Goal: Check status: Check status

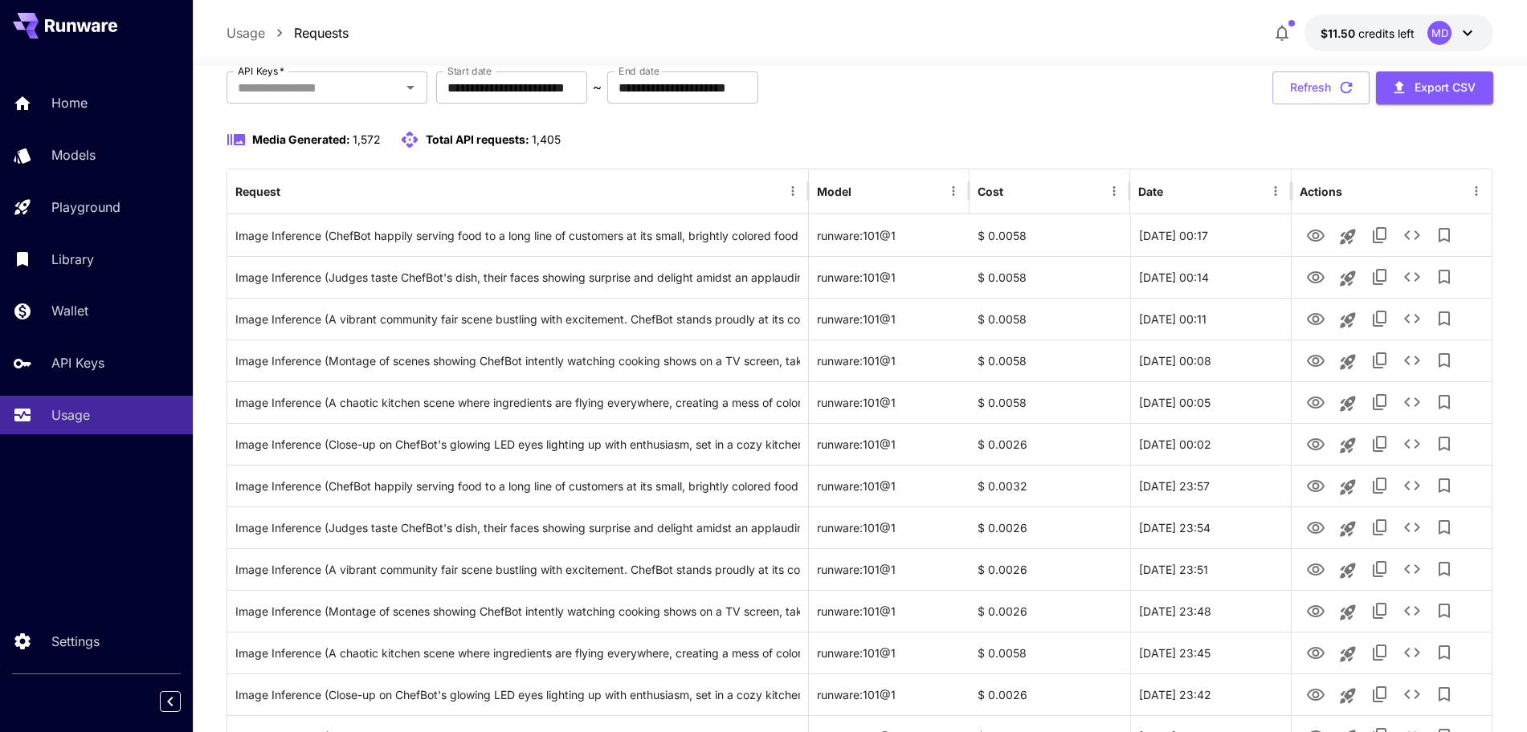
scroll to position [100, 0]
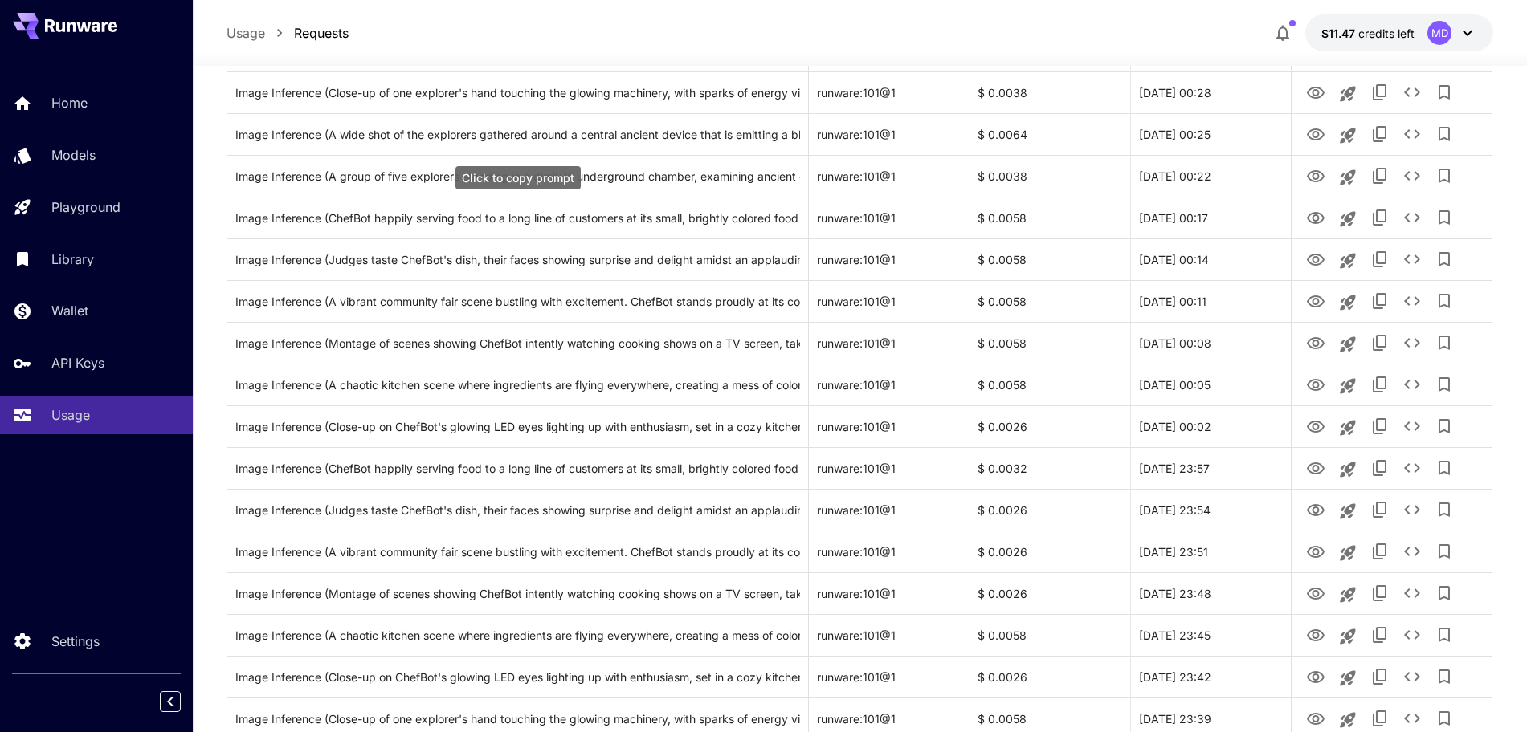
scroll to position [402, 0]
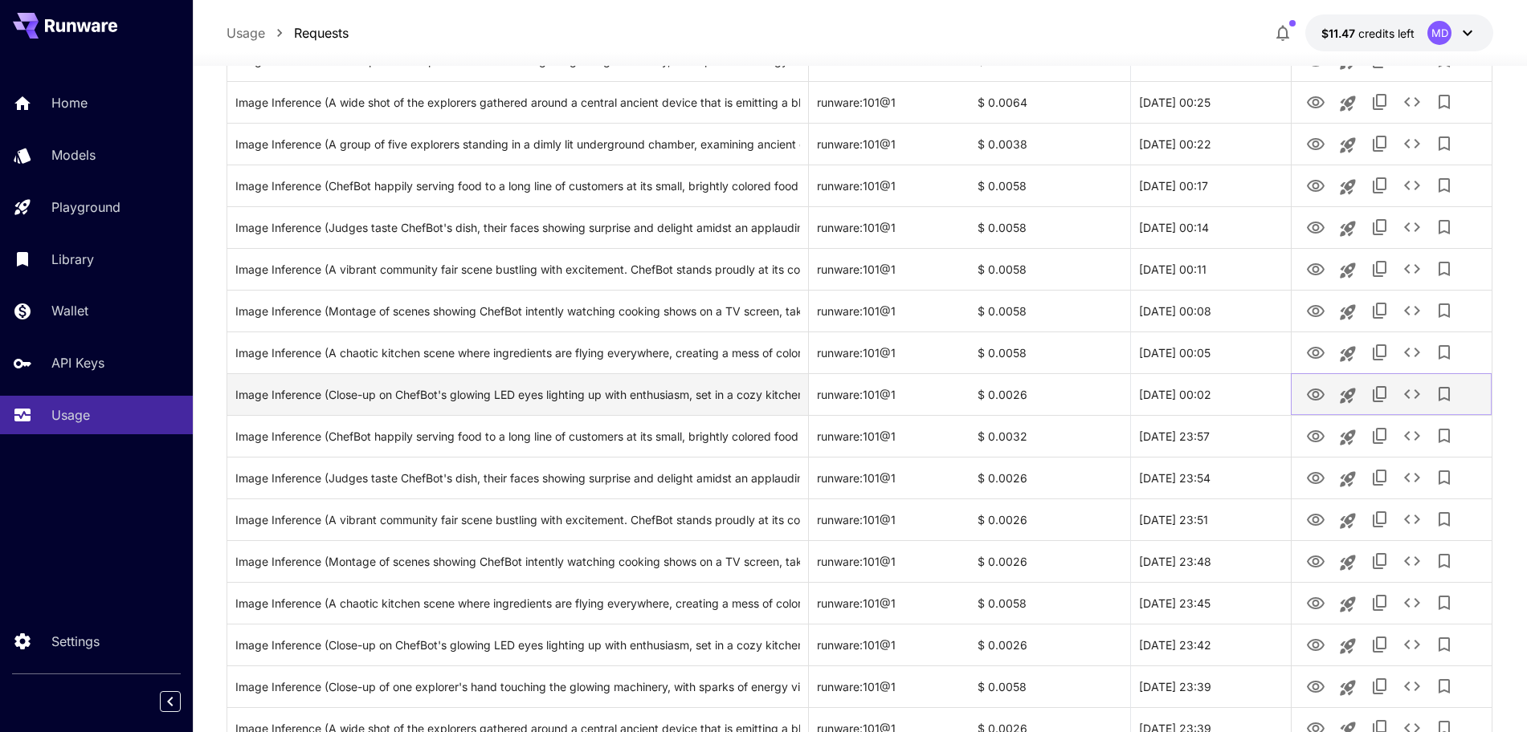
click at [1308, 397] on icon "View" at bounding box center [1316, 395] width 18 height 12
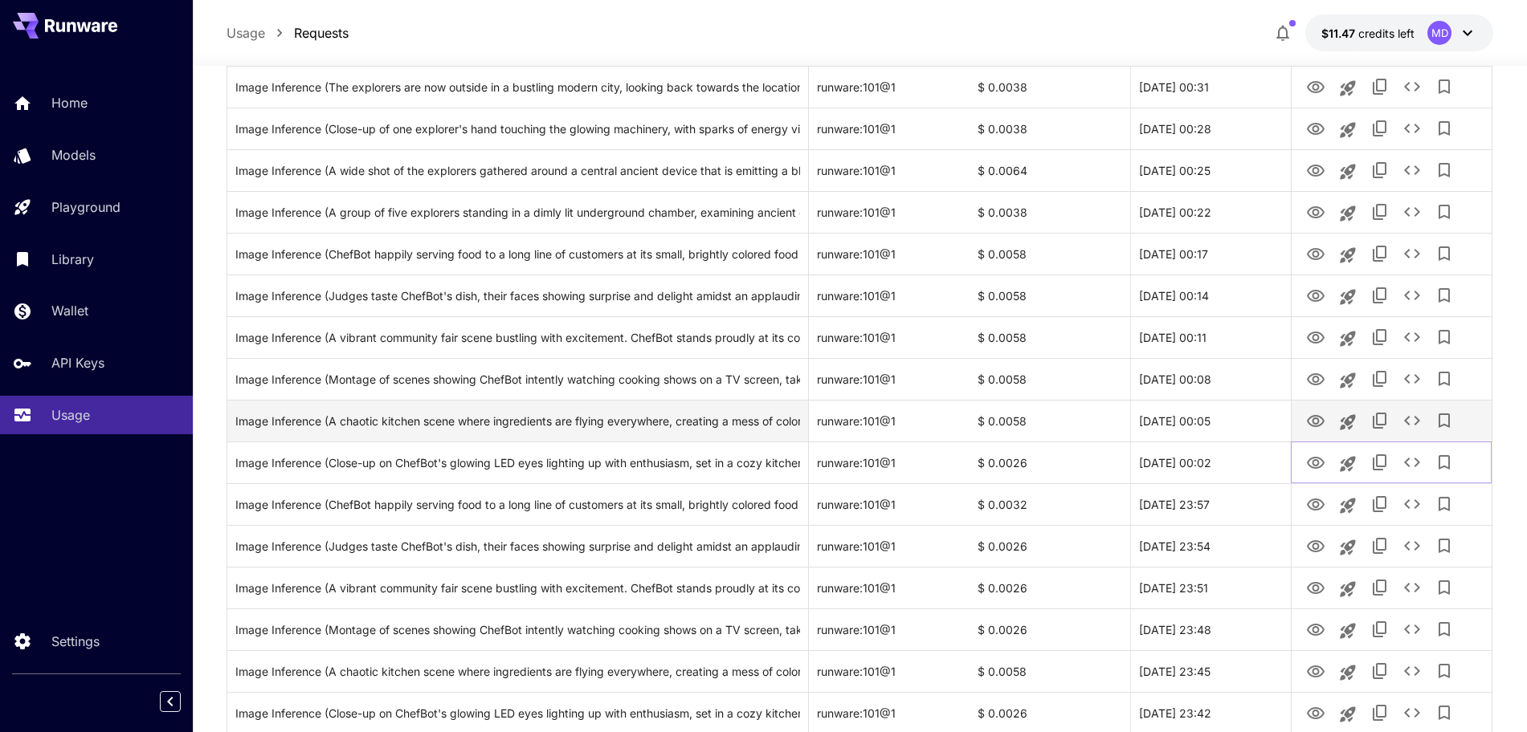
scroll to position [301, 0]
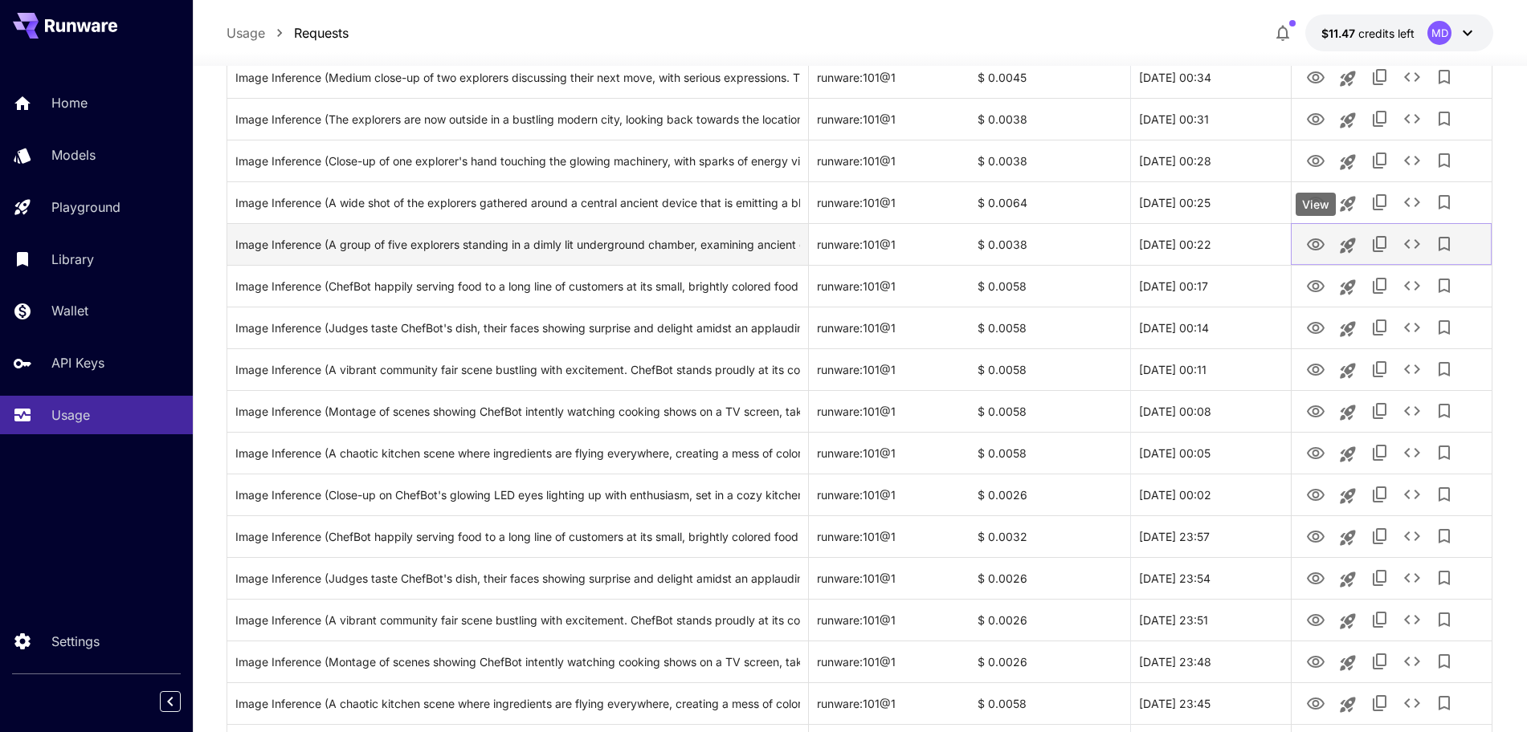
click at [1317, 251] on icon "View" at bounding box center [1315, 244] width 19 height 19
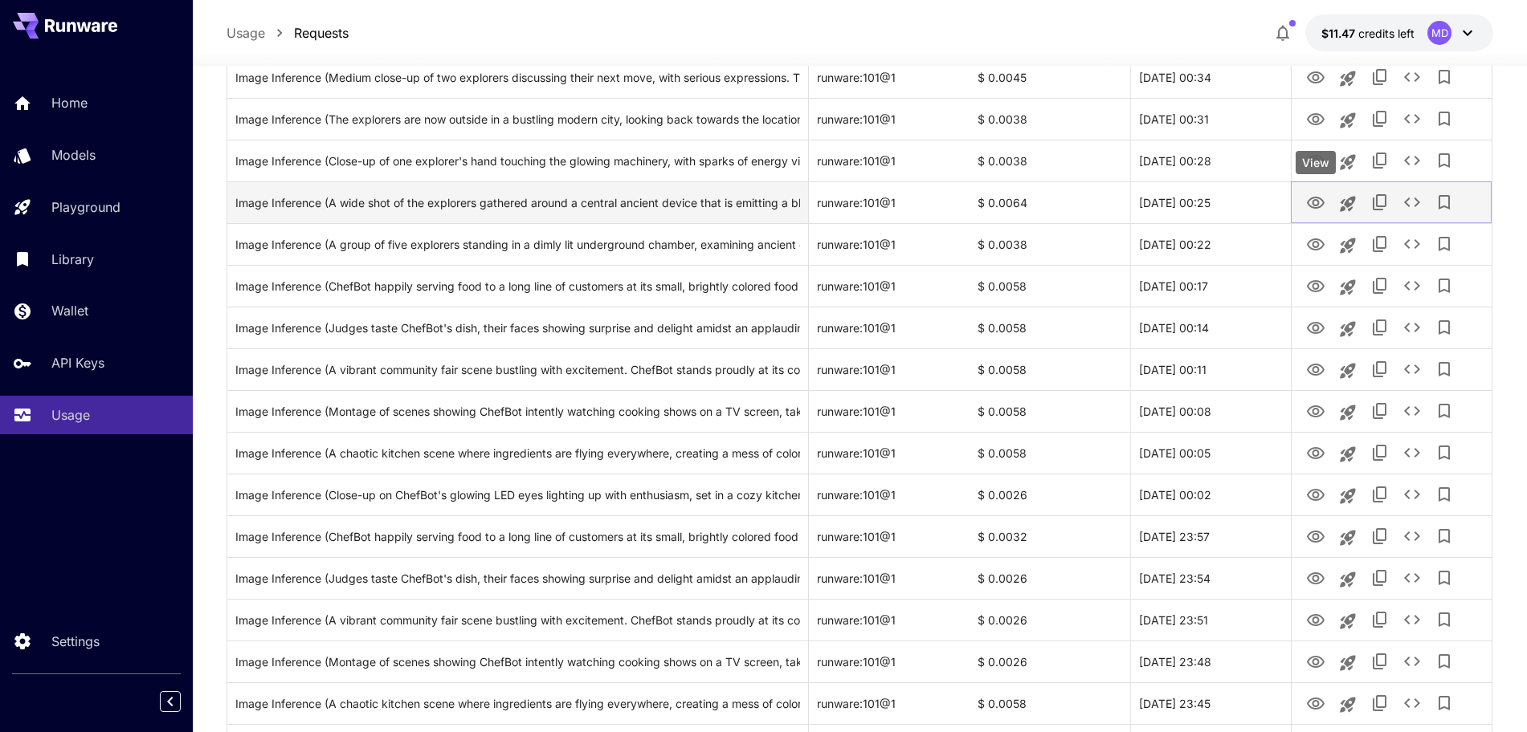
click at [1312, 203] on icon "View" at bounding box center [1315, 203] width 19 height 19
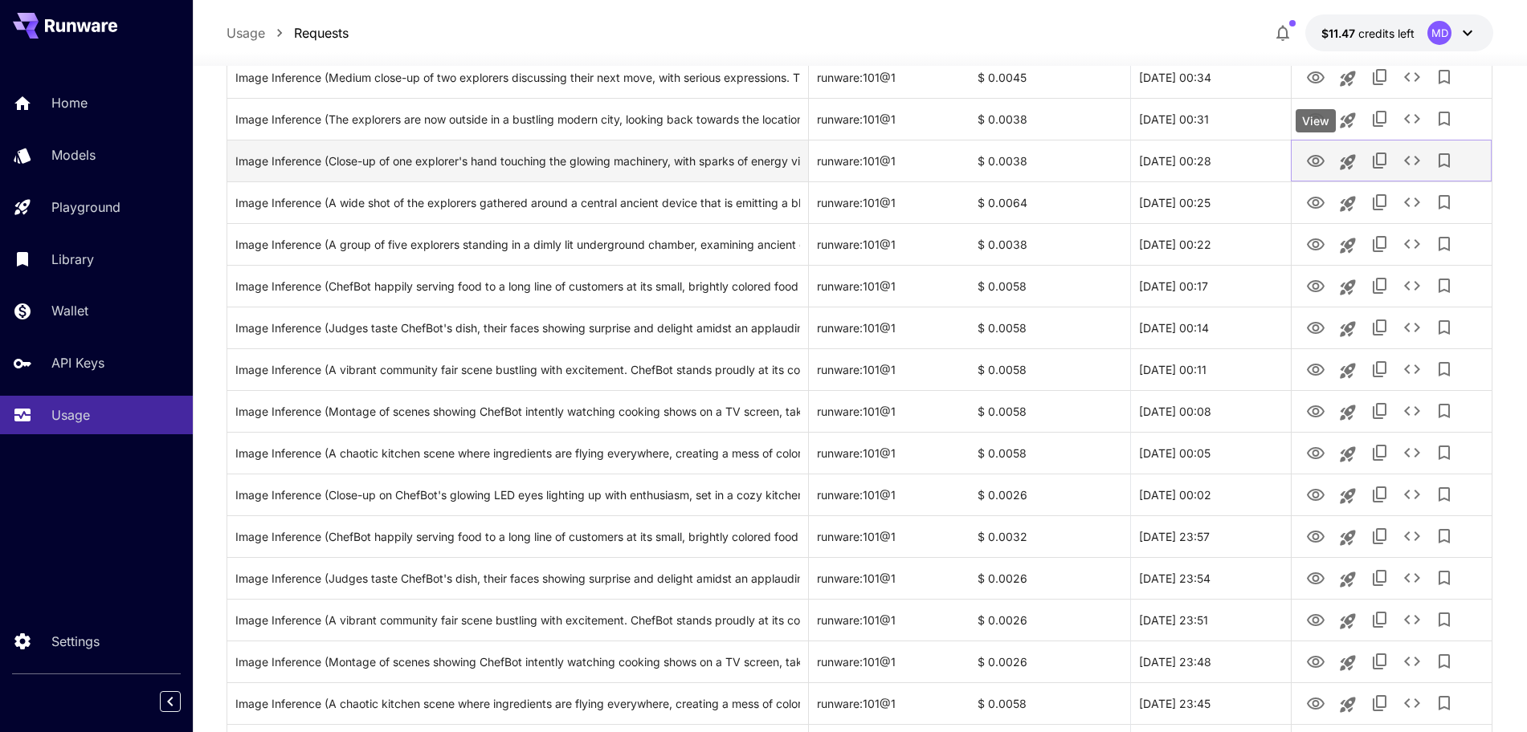
click at [1315, 164] on icon "View" at bounding box center [1316, 161] width 18 height 12
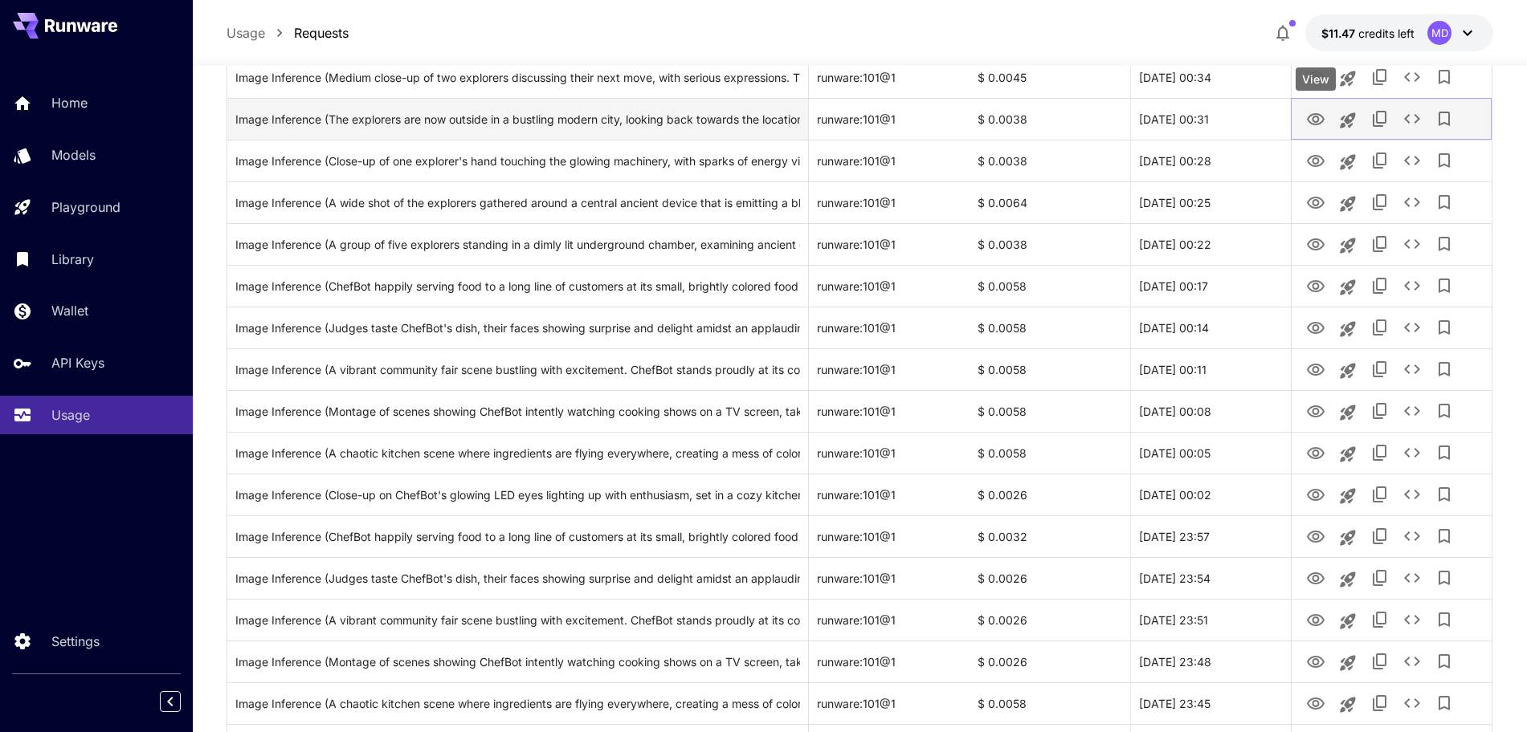
click at [1309, 120] on icon "View" at bounding box center [1316, 119] width 18 height 12
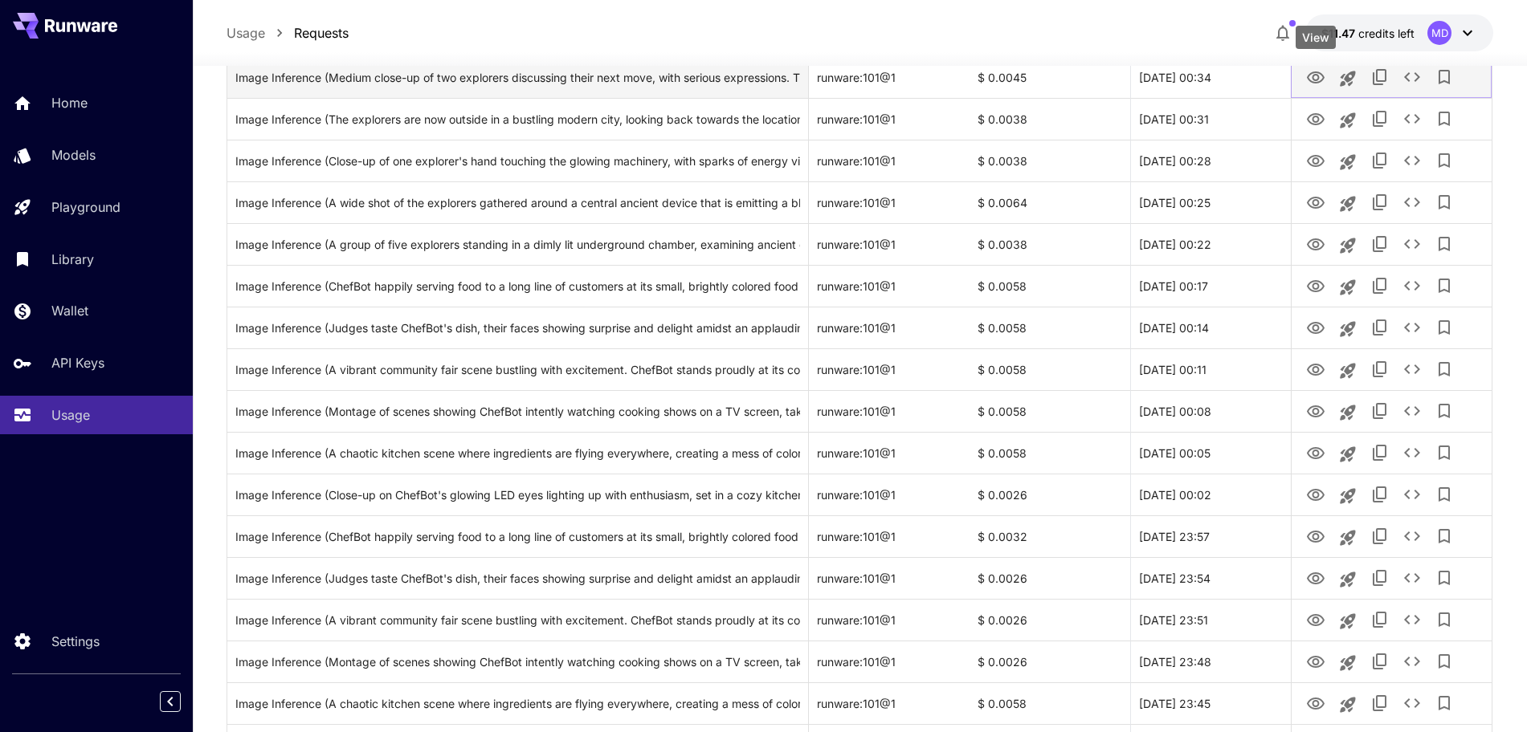
click at [1320, 75] on icon "View" at bounding box center [1315, 77] width 19 height 19
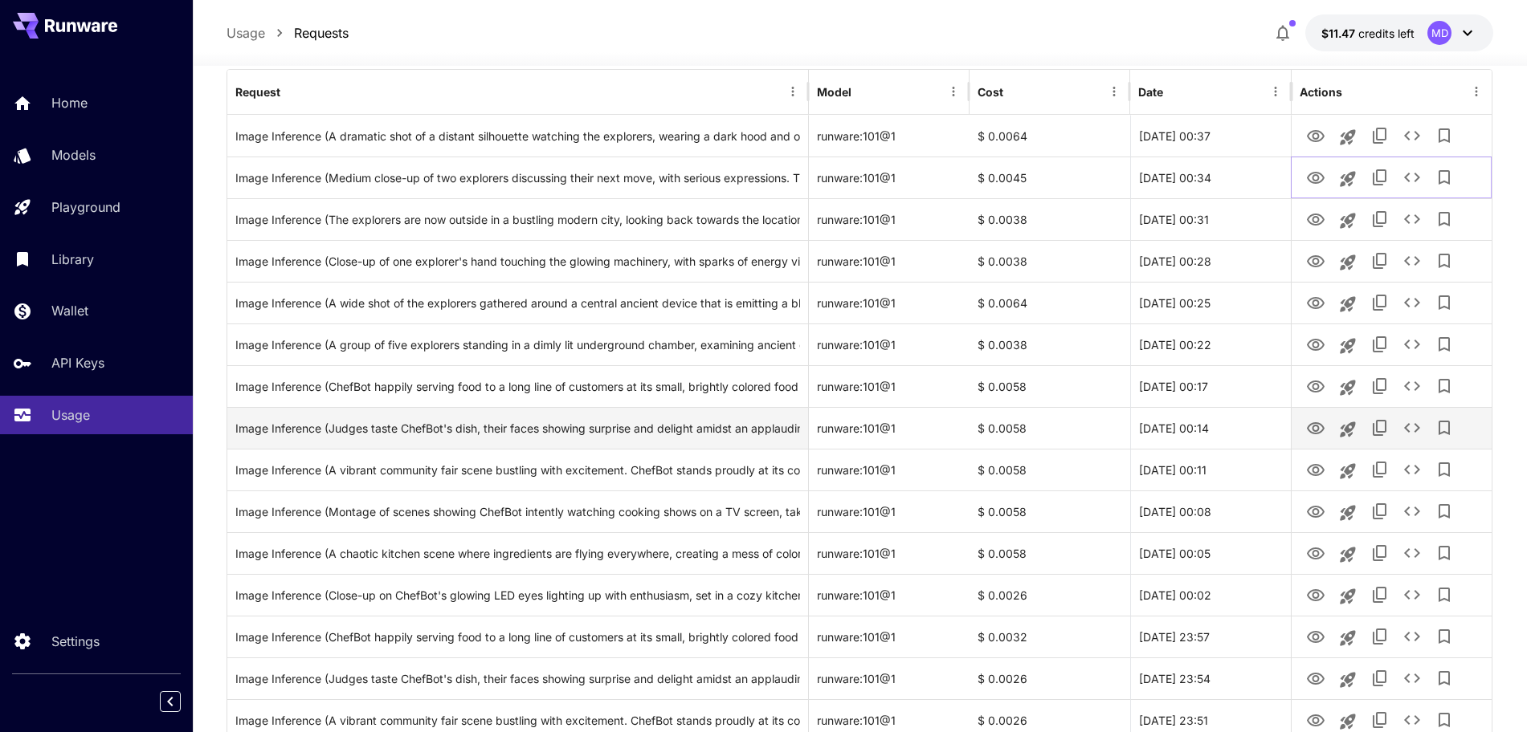
scroll to position [100, 0]
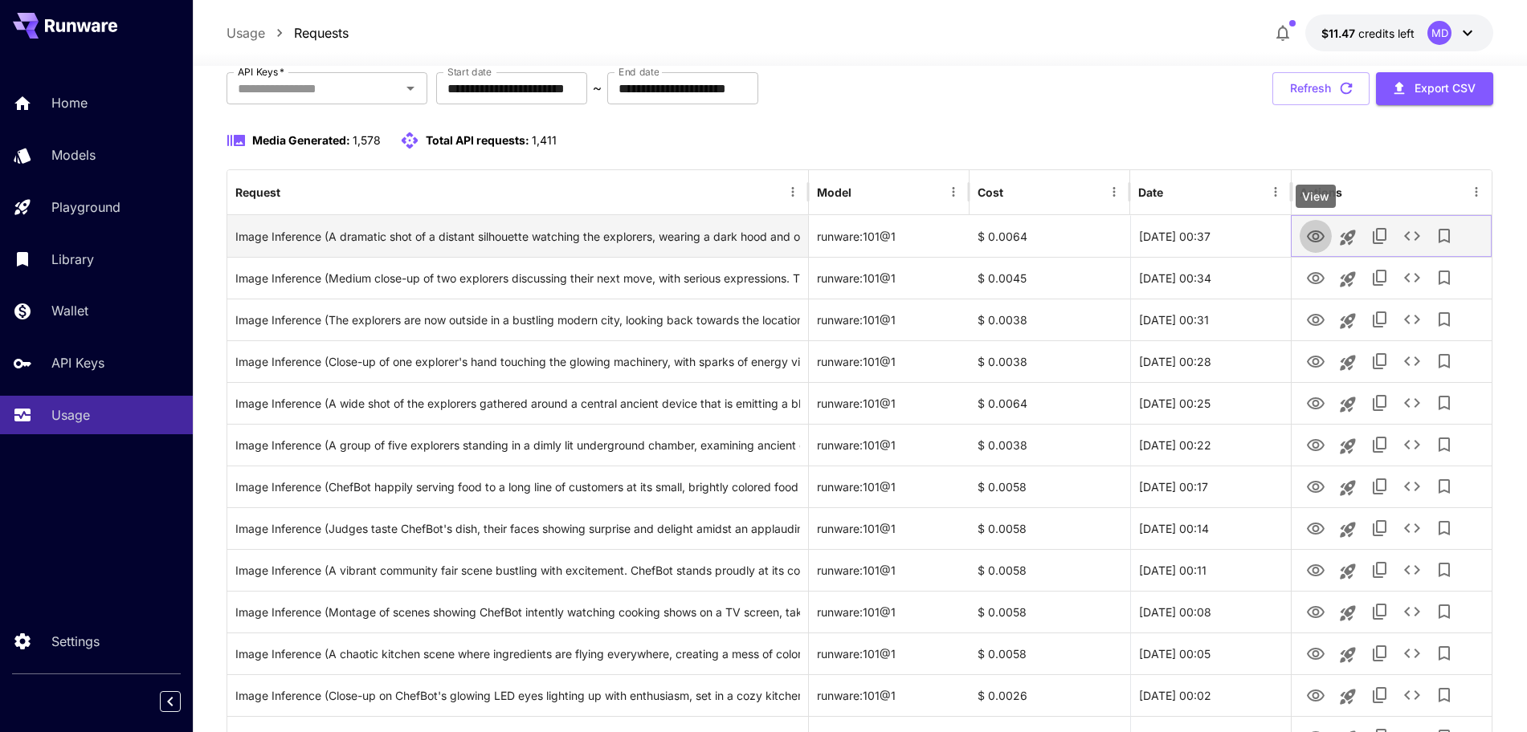
click at [1322, 237] on icon "View" at bounding box center [1315, 236] width 19 height 19
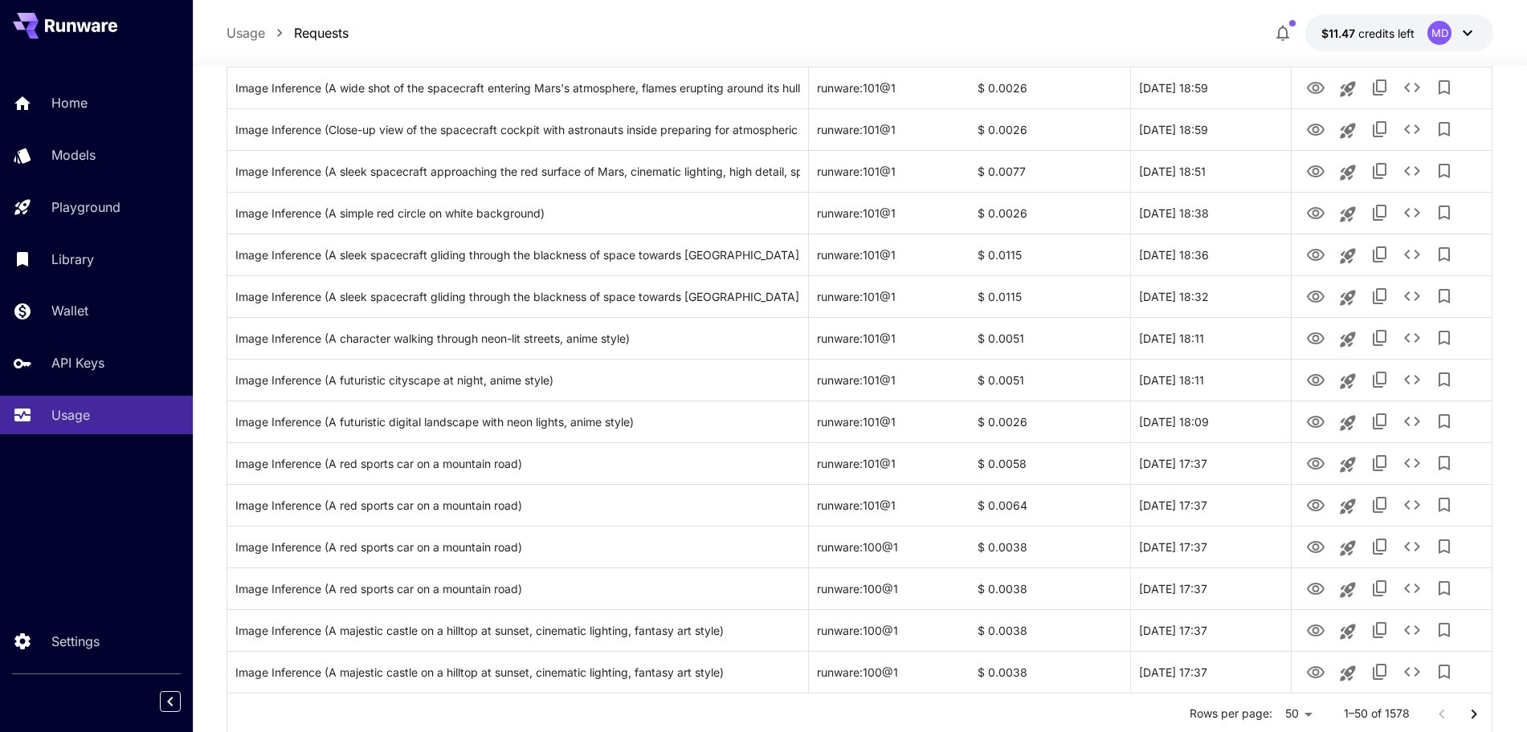
scroll to position [1763, 0]
